Goal: Task Accomplishment & Management: Manage account settings

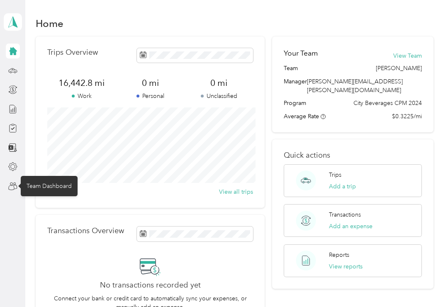
click at [12, 183] on icon at bounding box center [12, 186] width 9 height 9
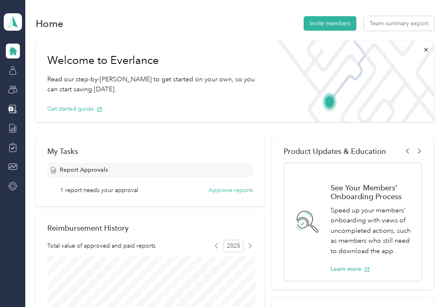
click at [226, 190] on button "Approve reports" at bounding box center [230, 190] width 44 height 9
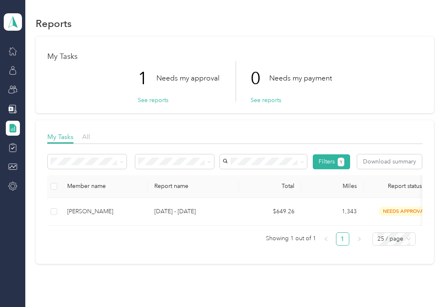
click at [117, 214] on div "[PERSON_NAME]" at bounding box center [104, 211] width 74 height 9
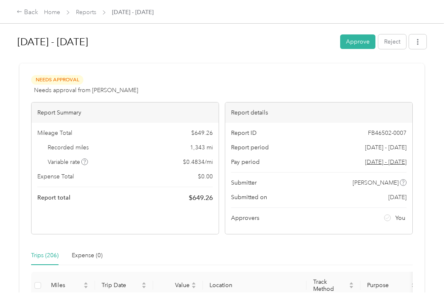
click at [362, 44] on button "Approve" at bounding box center [357, 41] width 35 height 15
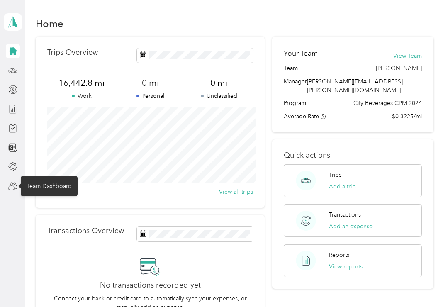
click at [14, 184] on circle at bounding box center [14, 183] width 2 height 2
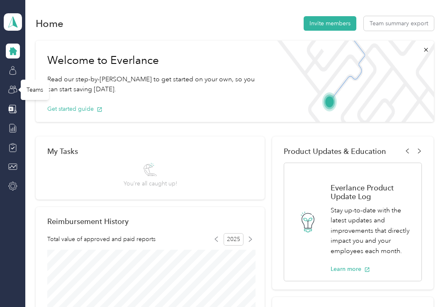
click at [36, 90] on div "Teams" at bounding box center [35, 90] width 28 height 20
click at [11, 90] on icon at bounding box center [12, 89] width 9 height 9
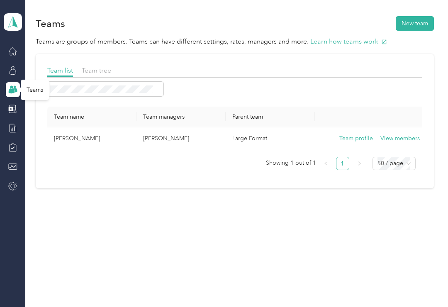
click at [408, 138] on button "View members" at bounding box center [399, 138] width 39 height 9
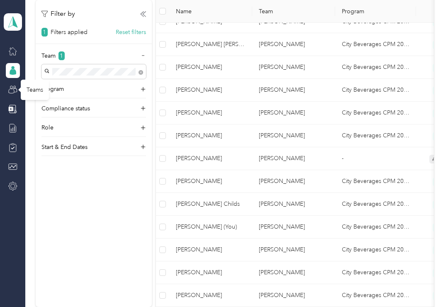
scroll to position [287, 0]
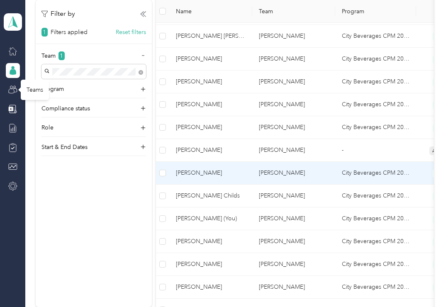
click at [205, 170] on span "Thomas R. Wilson" at bounding box center [211, 172] width 70 height 9
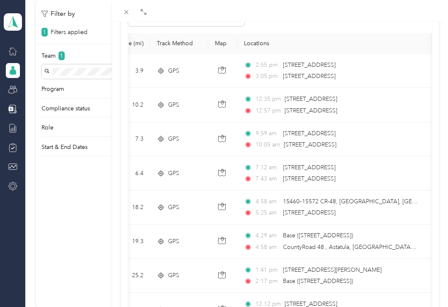
scroll to position [80, 0]
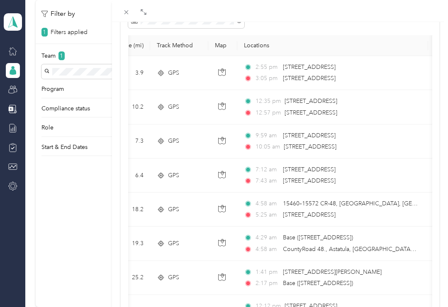
click at [336, 144] on span "7975 State Road 50 W, Eagle Ridge Shoppes, Groveland, FL" at bounding box center [310, 146] width 53 height 7
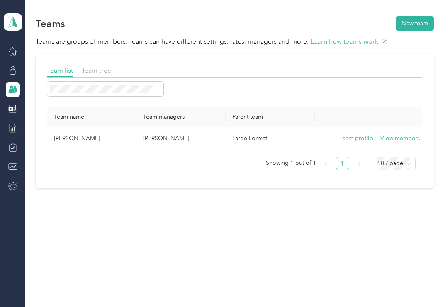
click at [403, 141] on button "View members" at bounding box center [399, 138] width 39 height 9
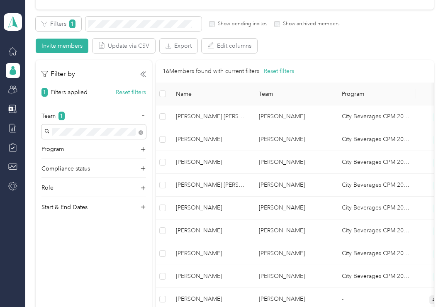
scroll to position [149, 0]
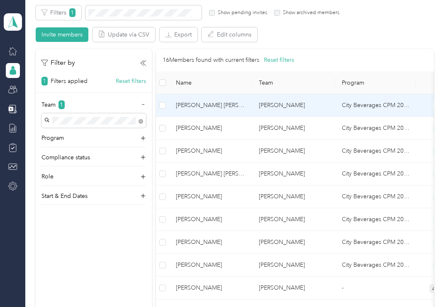
click at [245, 105] on span "Robert III Deangelis" at bounding box center [211, 105] width 70 height 9
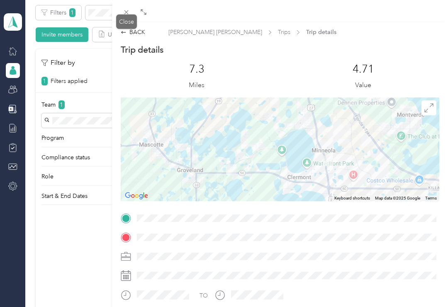
click at [131, 12] on span at bounding box center [127, 12] width 12 height 12
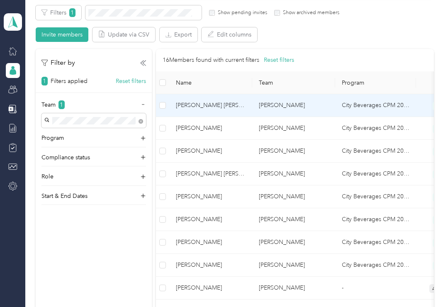
click at [225, 105] on span "Robert III Deangelis" at bounding box center [211, 105] width 70 height 9
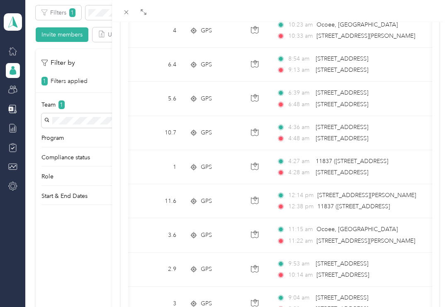
scroll to position [0, 63]
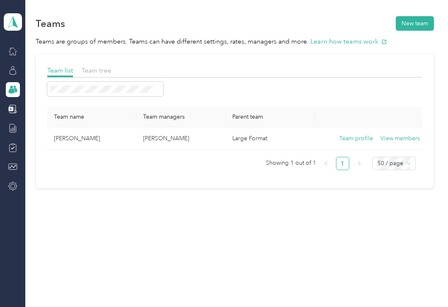
click at [402, 141] on button "View members" at bounding box center [399, 138] width 39 height 9
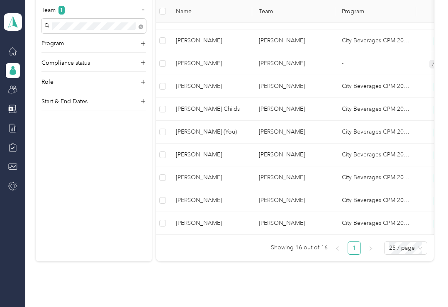
scroll to position [374, 0]
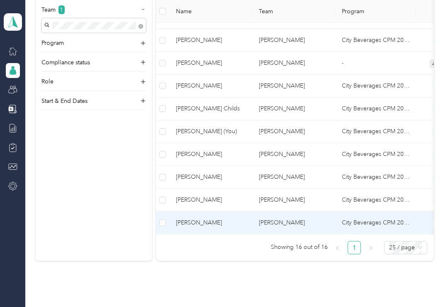
click at [218, 220] on span "Jeremiah T. Edmonds" at bounding box center [211, 222] width 70 height 9
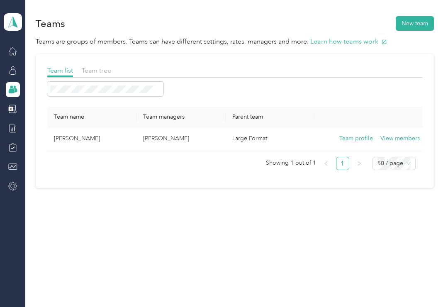
click at [407, 141] on button "View members" at bounding box center [399, 138] width 39 height 9
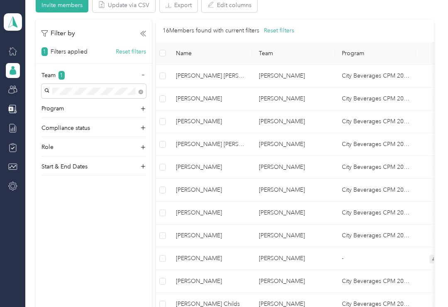
scroll to position [171, 0]
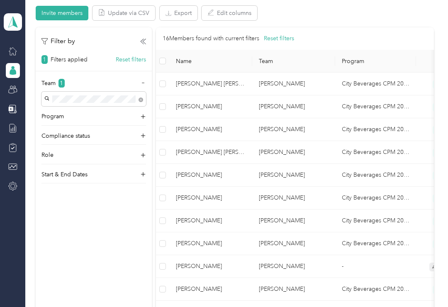
click at [252, 172] on td "[PERSON_NAME]" at bounding box center [293, 175] width 83 height 23
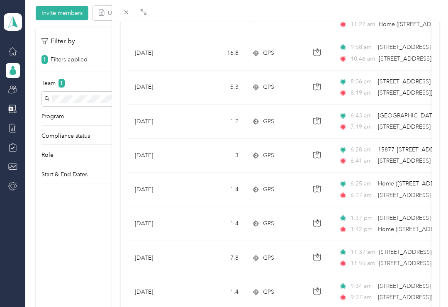
scroll to position [137, 0]
